Goal: Navigation & Orientation: Find specific page/section

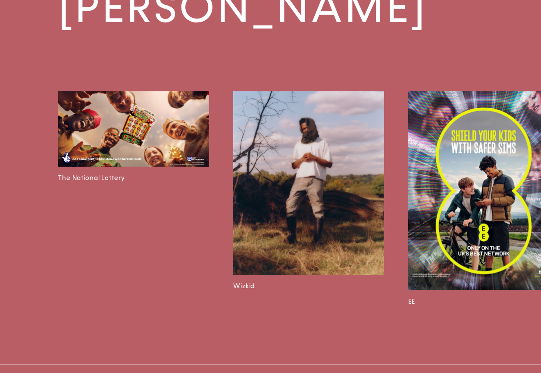
scroll to position [1743, 0]
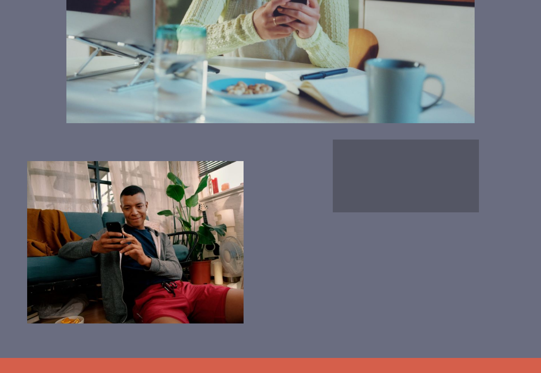
scroll to position [1406, 0]
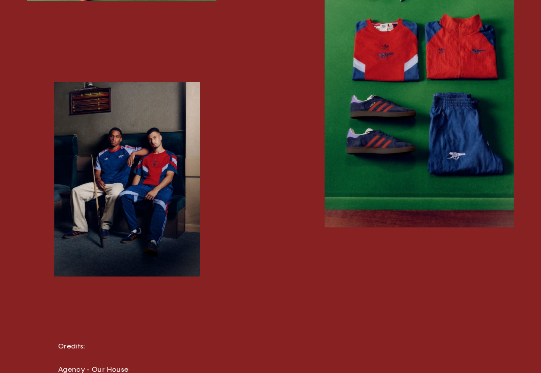
scroll to position [1016, 0]
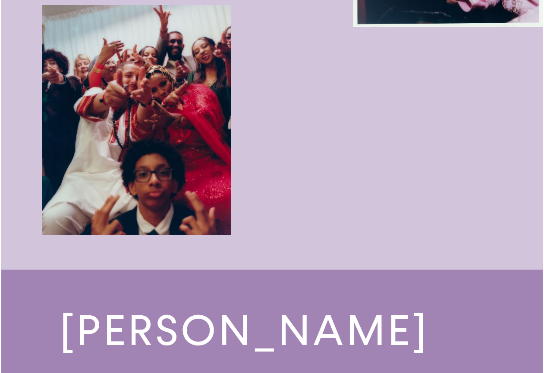
scroll to position [1692, 0]
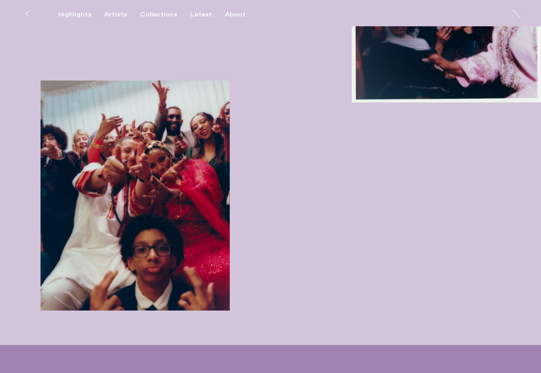
click at [161, 157] on img "button" at bounding box center [135, 196] width 189 height 230
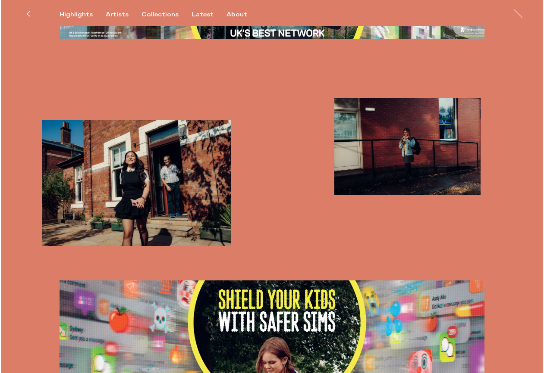
scroll to position [642, 0]
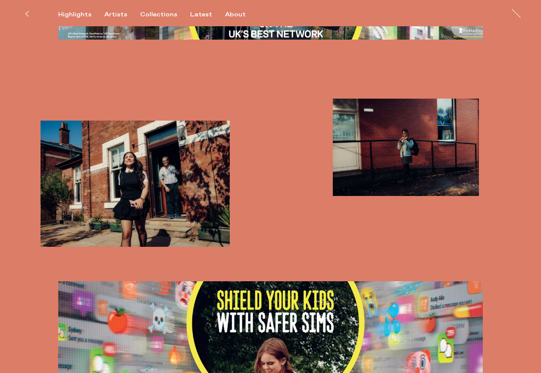
click at [104, 179] on img "button" at bounding box center [135, 184] width 189 height 126
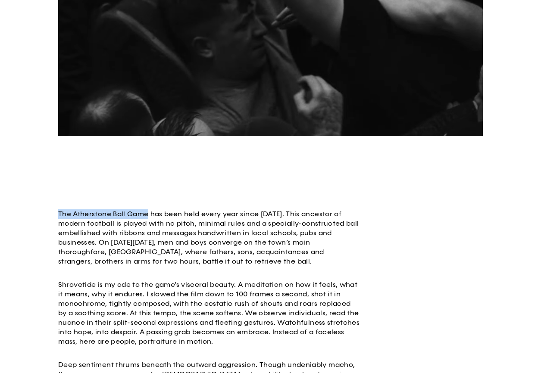
scroll to position [0, 1976]
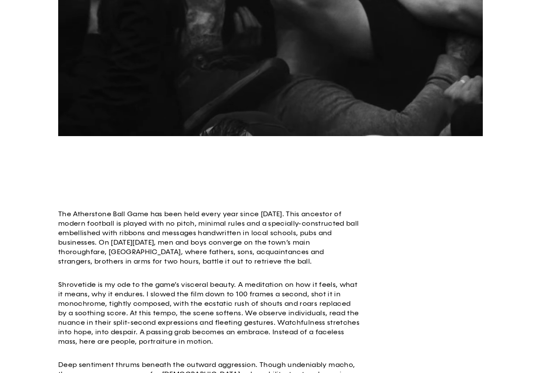
click at [28, 86] on div at bounding box center [270, 38] width 541 height 282
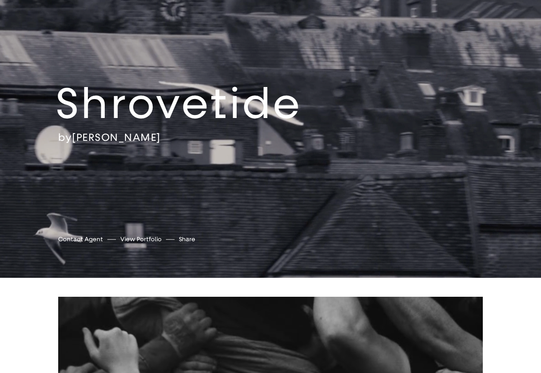
scroll to position [0, 0]
